Goal: Transaction & Acquisition: Purchase product/service

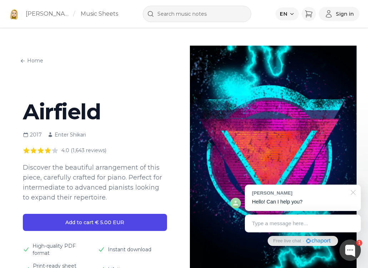
click at [356, 193] on div at bounding box center [352, 192] width 18 height 15
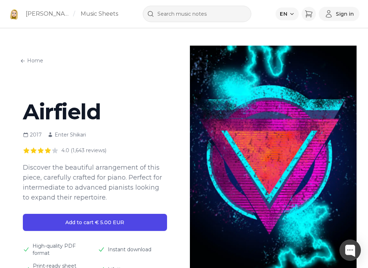
click at [179, 184] on div "Home Airfield 2017 Enter Shikari 4.0 (1,643 reviews) Discover the beautiful arr…" at bounding box center [183, 181] width 345 height 271
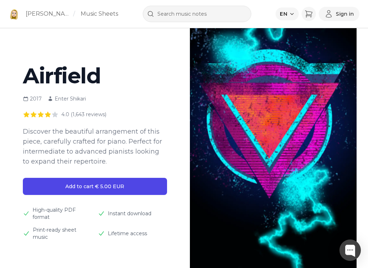
scroll to position [36, 0]
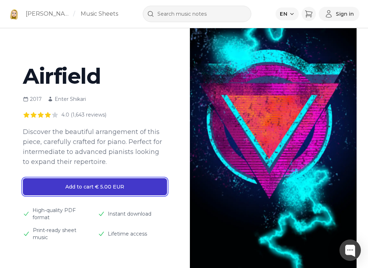
click at [112, 186] on button "Add to cart € 5.00 EUR" at bounding box center [95, 186] width 144 height 17
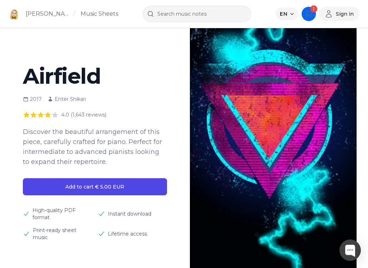
click at [308, 11] on icon "Cart" at bounding box center [308, 14] width 9 height 9
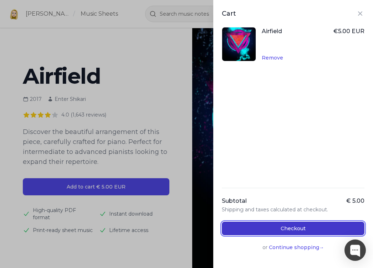
click at [313, 230] on button "Checkout" at bounding box center [293, 229] width 143 height 14
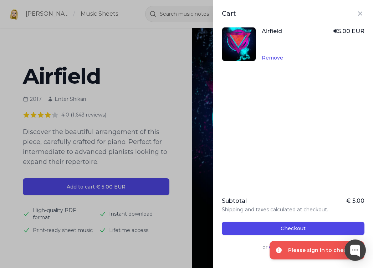
click at [278, 180] on div "Airfield € 5.00 EUR Remove Subtotal € 5.00 Shipping and taxes calculated at che…" at bounding box center [293, 143] width 143 height 232
click at [252, 250] on div "or Continue shopping →" at bounding box center [293, 247] width 143 height 7
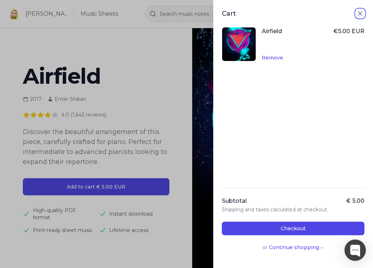
click at [358, 15] on icon "Close panel" at bounding box center [360, 13] width 4 height 4
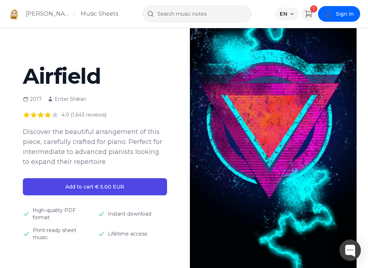
click at [348, 13] on span "Sign in" at bounding box center [345, 13] width 18 height 7
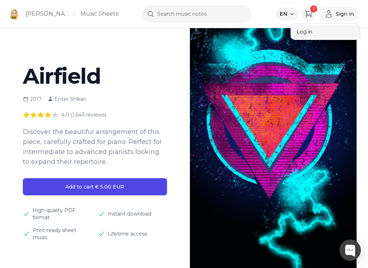
click at [318, 33] on button "Log in" at bounding box center [325, 31] width 68 height 13
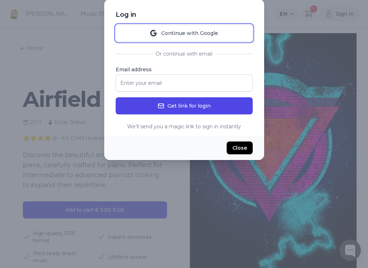
scroll to position [0, 0]
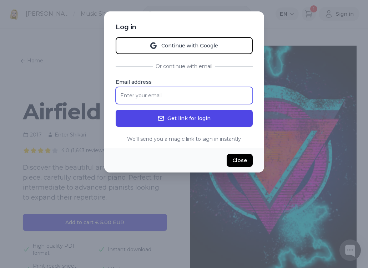
click at [202, 99] on input "Email address" at bounding box center [184, 95] width 137 height 17
type input "[EMAIL_ADDRESS][DOMAIN_NAME]"
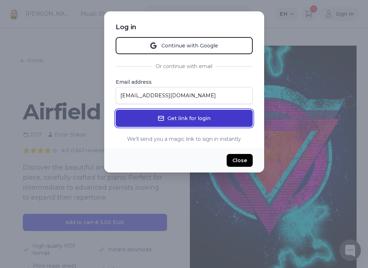
click at [195, 115] on button "Get link for login" at bounding box center [184, 118] width 137 height 17
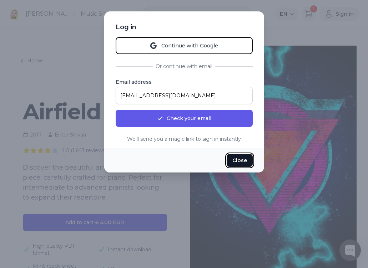
click at [238, 157] on button "Close" at bounding box center [239, 160] width 26 height 13
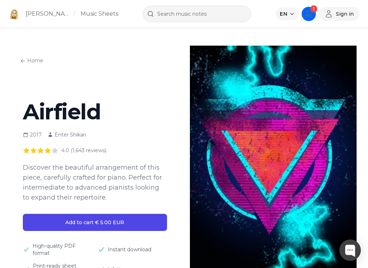
click at [309, 12] on icon "Cart" at bounding box center [308, 14] width 9 height 9
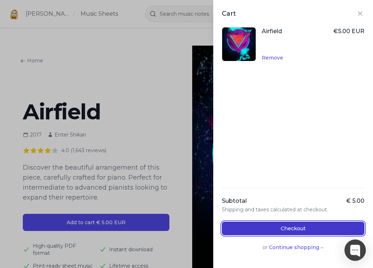
click at [300, 229] on button "Checkout" at bounding box center [293, 229] width 143 height 14
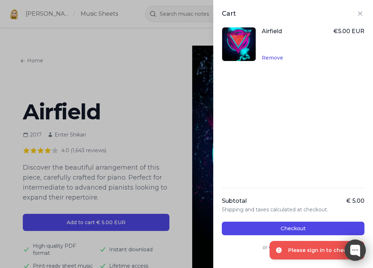
click at [357, 250] on div at bounding box center [354, 250] width 21 height 21
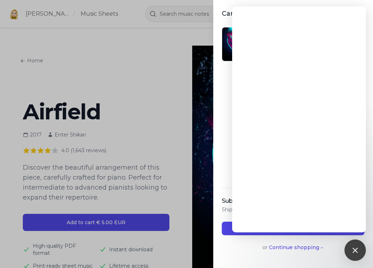
click at [250, 256] on div "Subtotal € 5.00 Shipping and taxes calculated at checkout. Checkout or Continue…" at bounding box center [293, 224] width 143 height 72
click at [354, 249] on div at bounding box center [355, 250] width 10 height 10
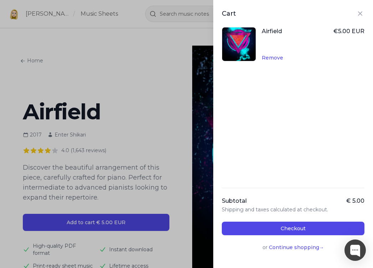
click at [151, 79] on div "Cart Airfield € 5.00 EUR Remove Subtotal € 5.00 Shipping and taxes calculated a…" at bounding box center [186, 134] width 373 height 268
drag, startPoint x: 357, startPoint y: 16, endPoint x: 355, endPoint y: 11, distance: 5.2
click at [358, 16] on icon "Close panel" at bounding box center [360, 13] width 4 height 4
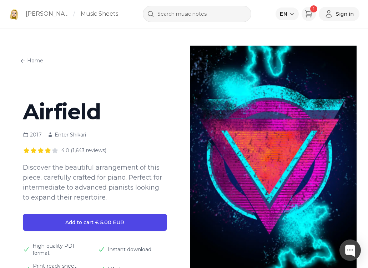
click at [176, 118] on main "Airfield 2017 Enter Shikari 4.0 (1,643 reviews) Discover the beautiful arrangem…" at bounding box center [94, 188] width 167 height 175
